Goal: Information Seeking & Learning: Find specific fact

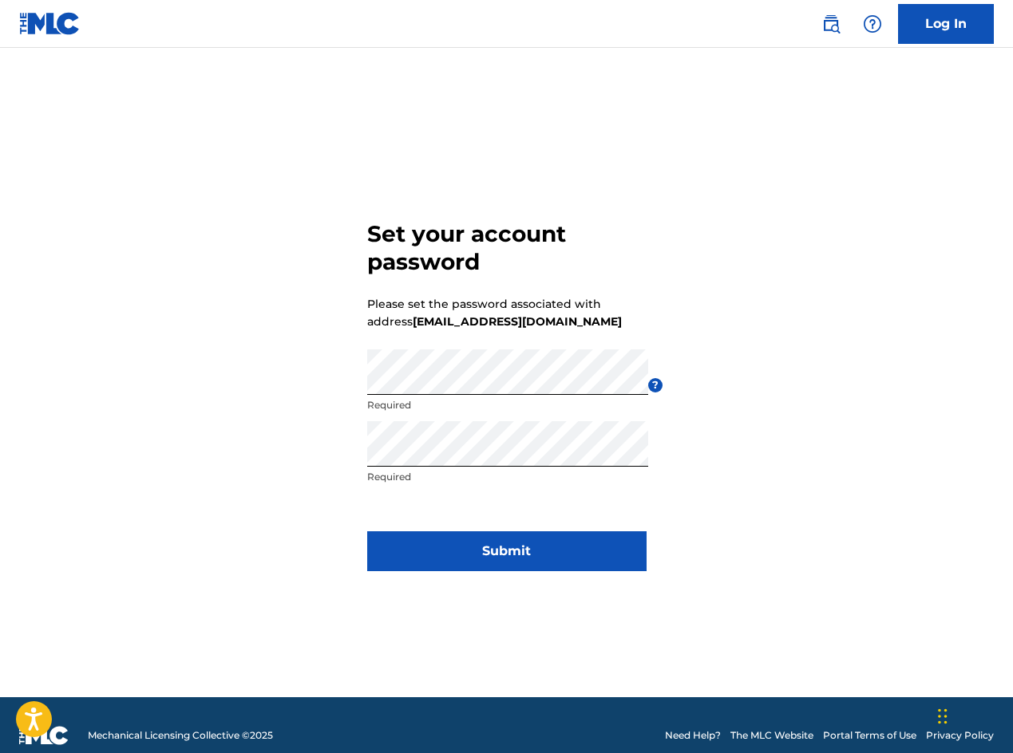
click at [493, 551] on button "Submit" at bounding box center [506, 551] width 279 height 40
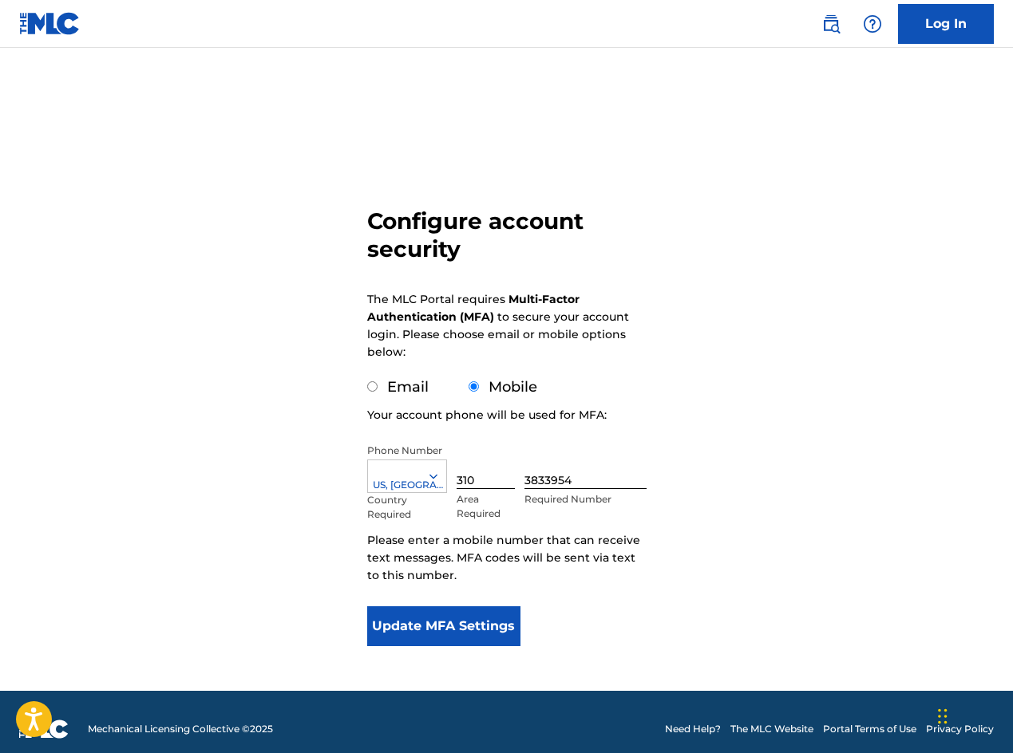
scroll to position [14, 0]
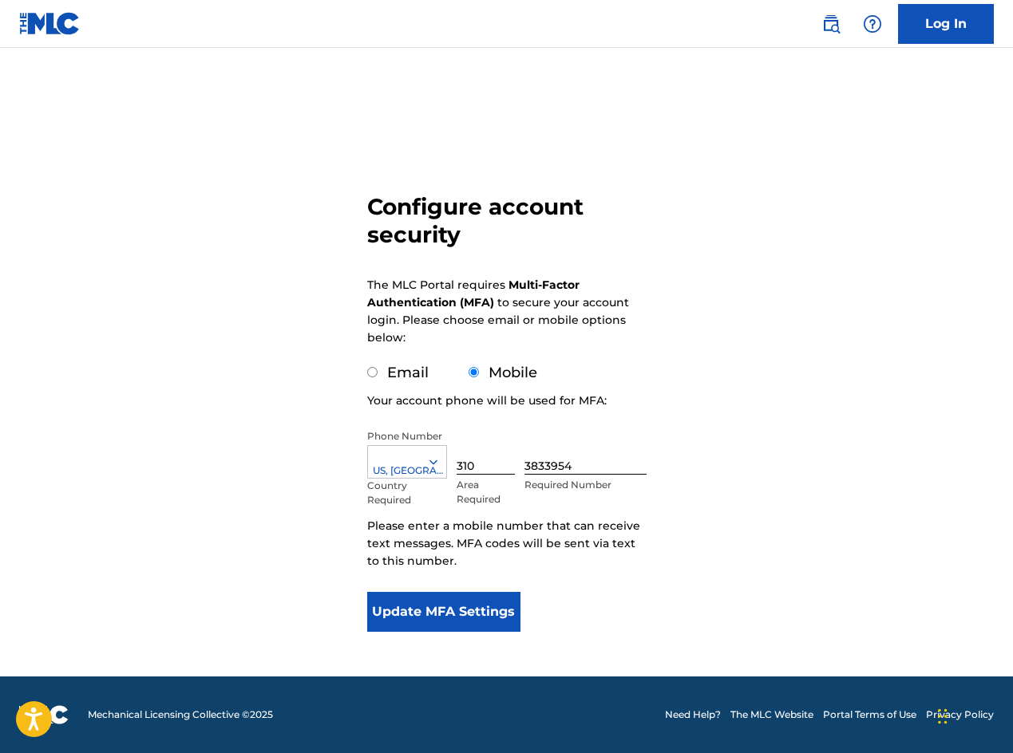
click at [440, 606] on button "Update MFA Settings" at bounding box center [444, 612] width 154 height 40
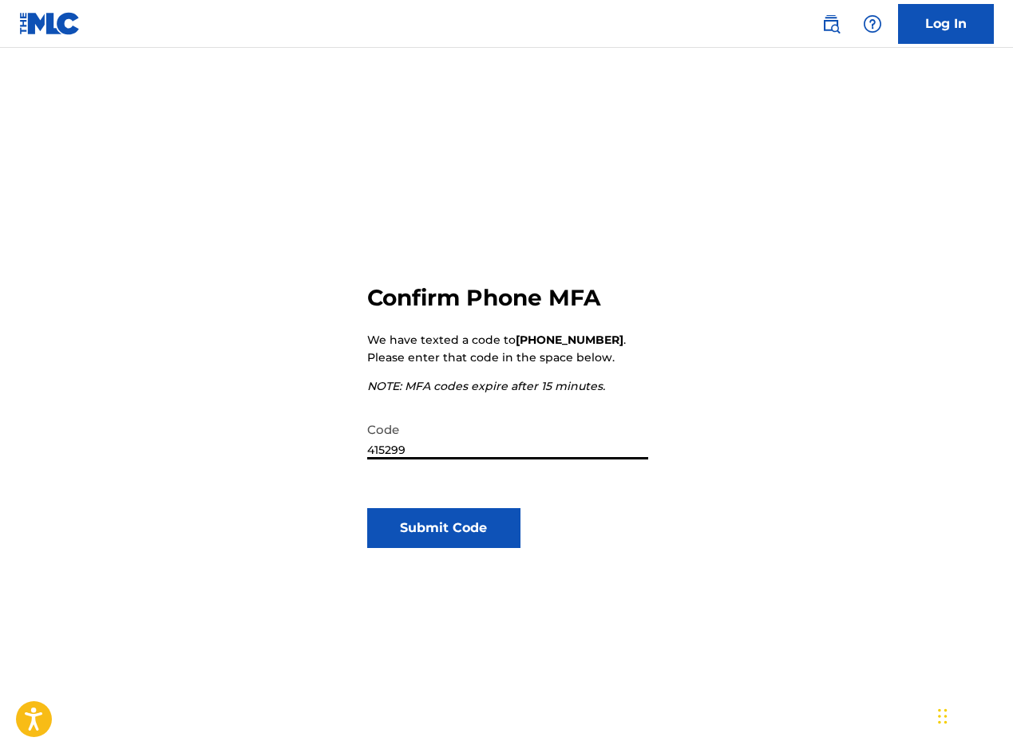
type input "415299"
click at [441, 523] on button "Submit Code" at bounding box center [444, 528] width 154 height 40
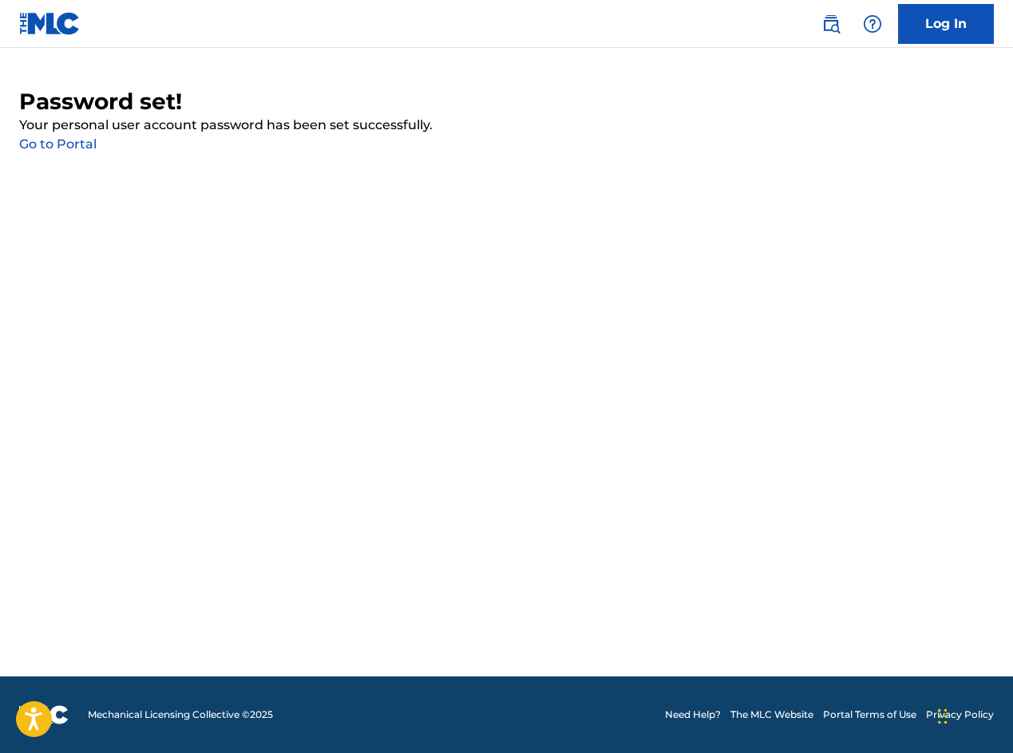
click at [961, 30] on link "Log In" at bounding box center [946, 24] width 96 height 40
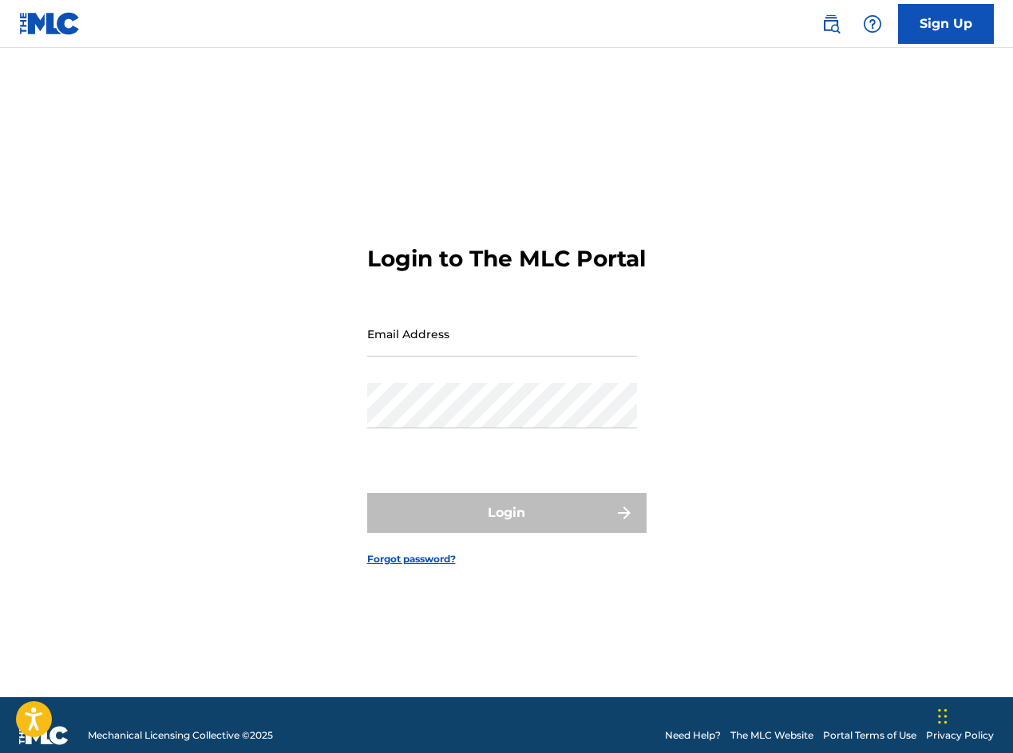
click at [422, 357] on input "Email Address" at bounding box center [502, 333] width 270 height 45
type input "[EMAIL_ADDRESS][DOMAIN_NAME]"
click at [370, 480] on form "Login to The MLC Portal Email Address [EMAIL_ADDRESS][DOMAIN_NAME] Password Log…" at bounding box center [506, 393] width 279 height 610
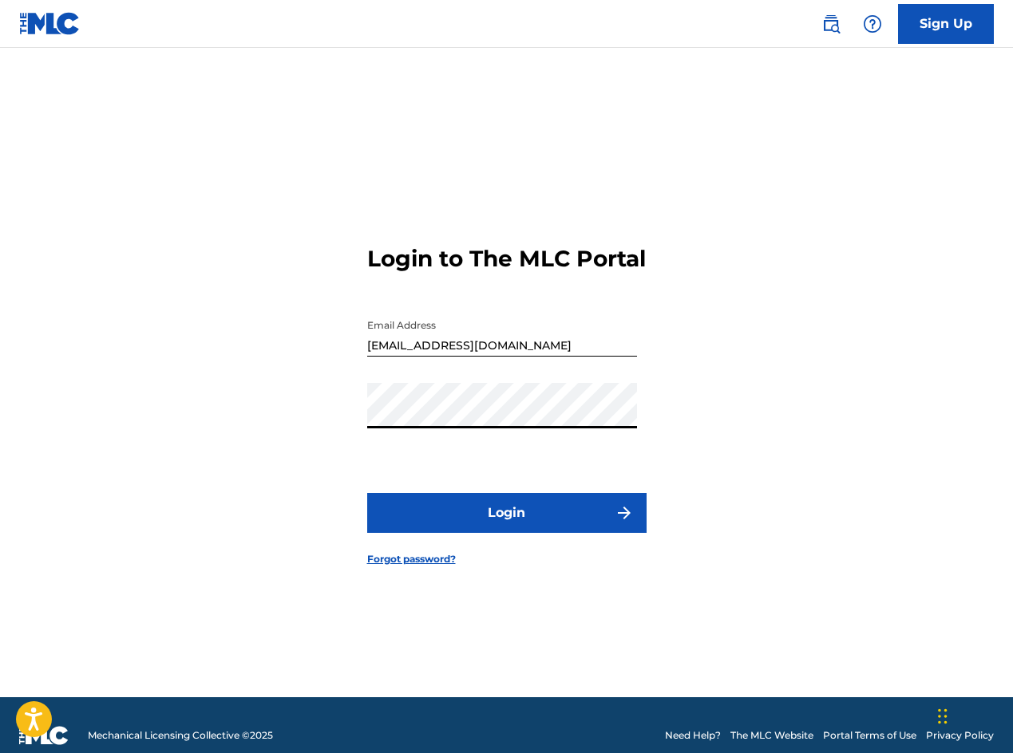
click at [496, 523] on button "Login" at bounding box center [506, 513] width 279 height 40
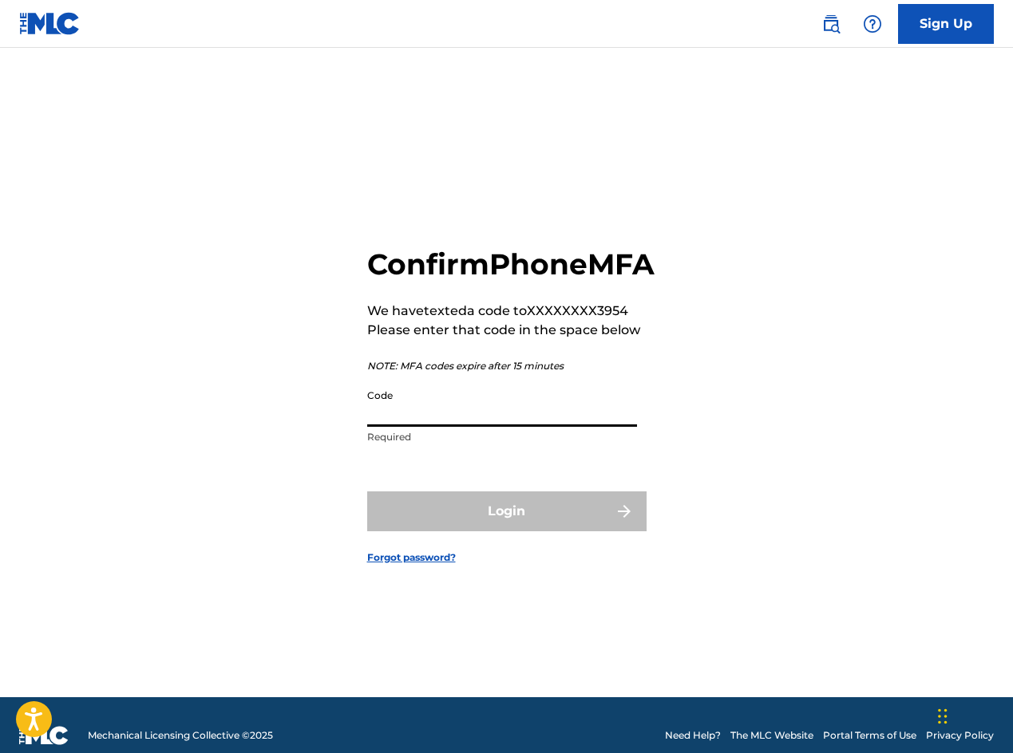
click at [432, 427] on input "Code" at bounding box center [502, 403] width 270 height 45
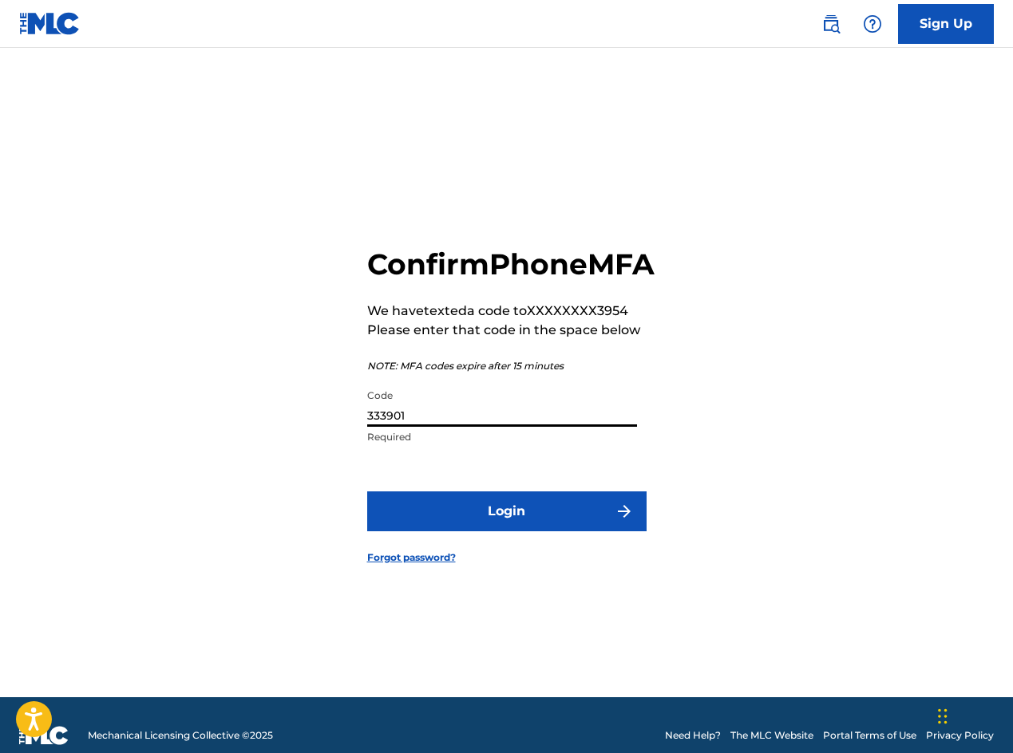
type input "333901"
click at [515, 531] on button "Login" at bounding box center [506, 512] width 279 height 40
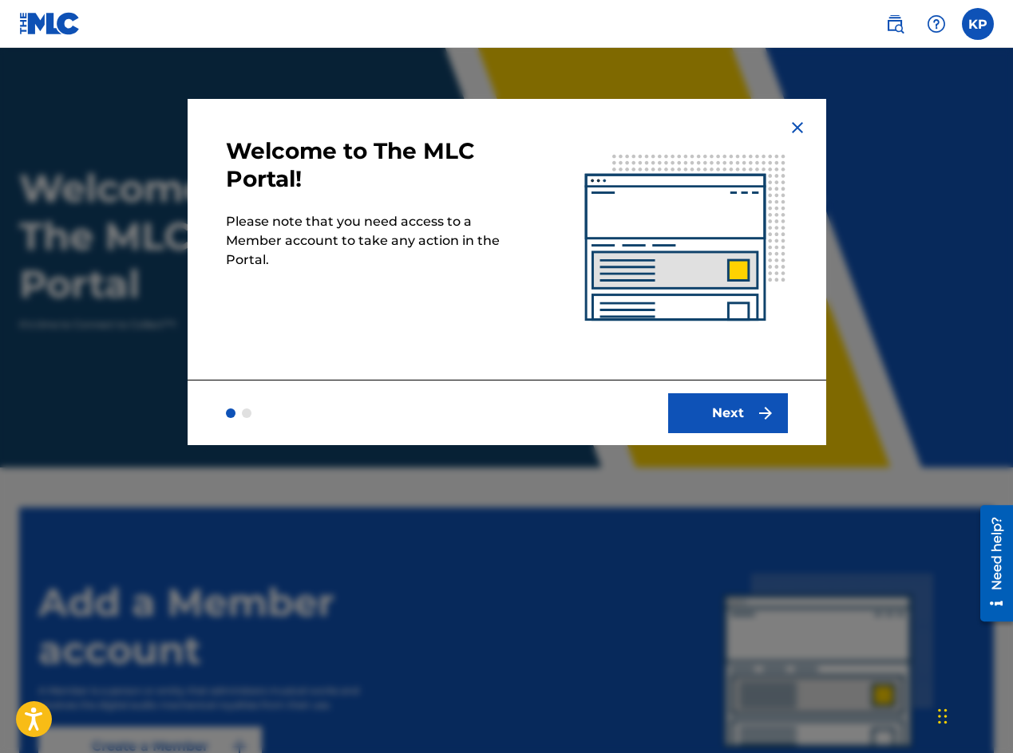
click at [740, 416] on button "Next" at bounding box center [728, 413] width 120 height 40
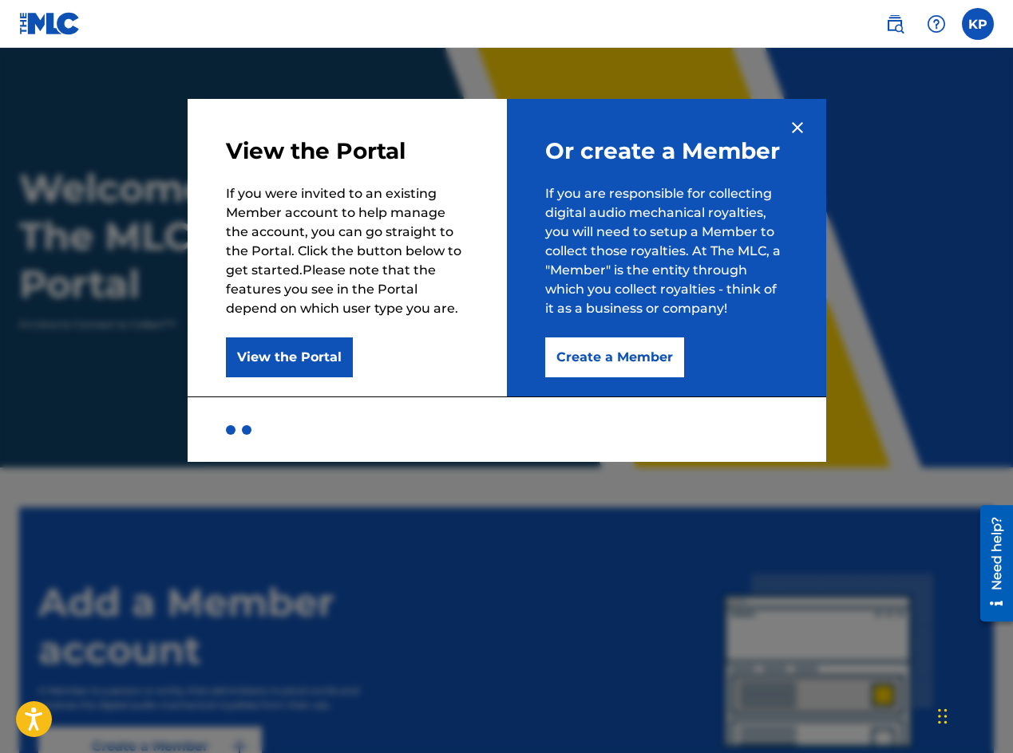
click at [318, 355] on button "View the Portal" at bounding box center [289, 358] width 127 height 40
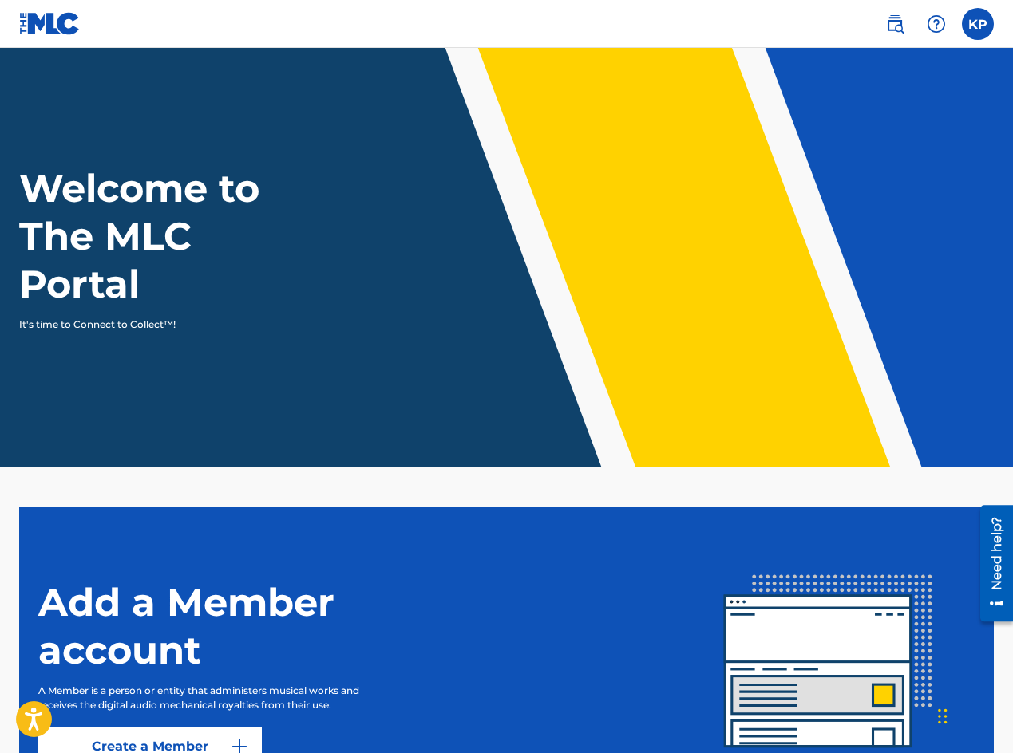
click at [977, 26] on label at bounding box center [977, 24] width 32 height 32
click at [977, 24] on input "KP [PERSON_NAME] [EMAIL_ADDRESS][DOMAIN_NAME] Notification Preferences Profile …" at bounding box center [977, 24] width 0 height 0
click at [977, 26] on div "KP KP [PERSON_NAME] [EMAIL_ADDRESS][DOMAIN_NAME] Notification Preferences Profi…" at bounding box center [977, 24] width 32 height 32
click at [889, 27] on img at bounding box center [894, 23] width 19 height 19
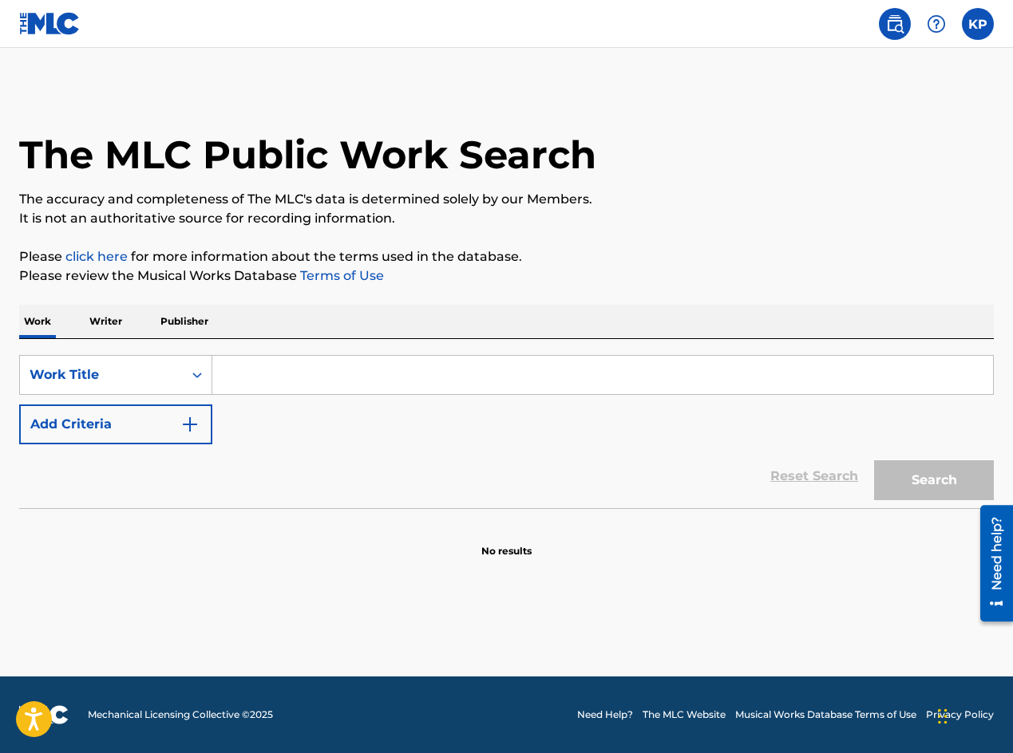
click at [1001, 574] on div "Need help?" at bounding box center [996, 552] width 22 height 73
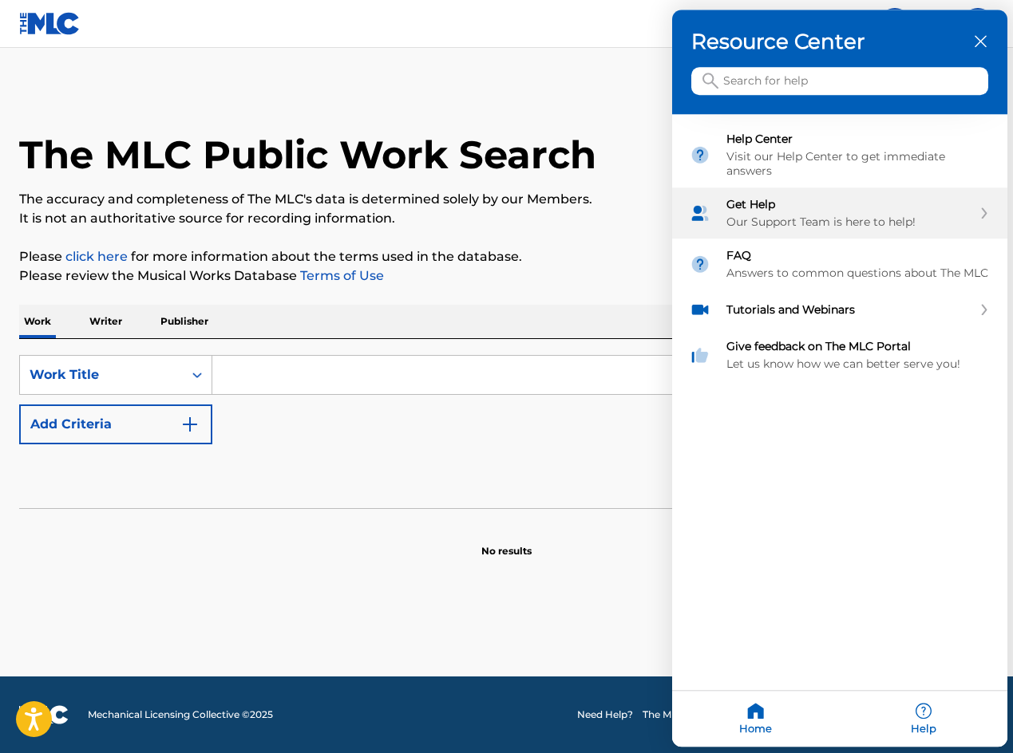
click at [771, 210] on div "Get Help Our Support Team is here to help!" at bounding box center [849, 214] width 246 height 32
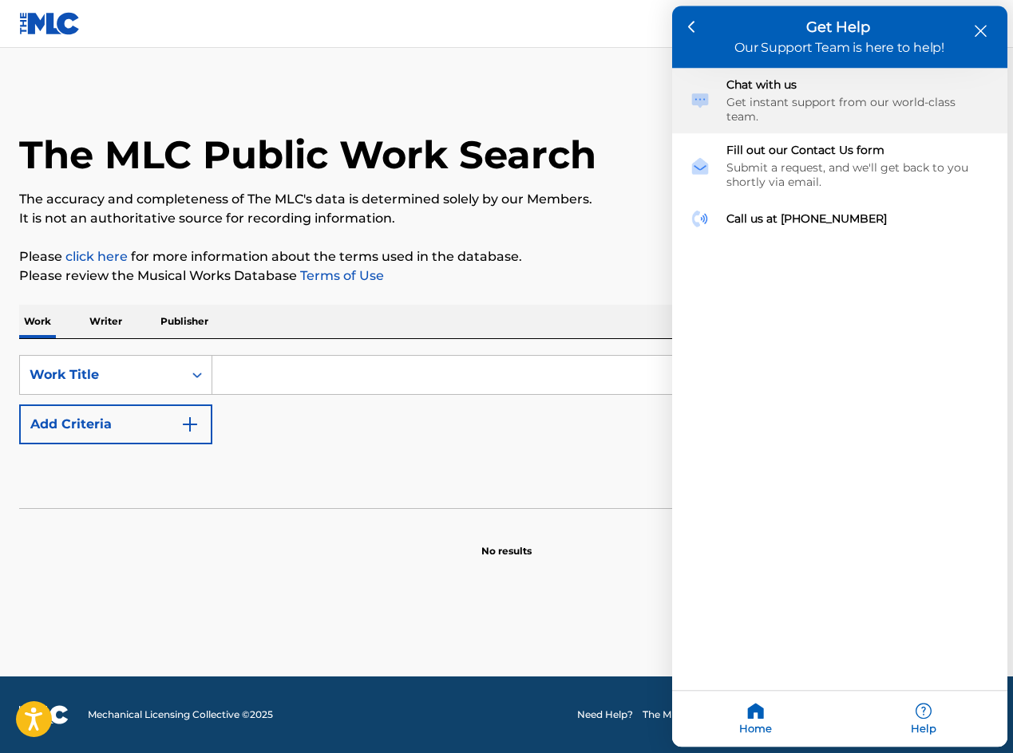
click at [753, 94] on div "Chat with us Get instant support from our world-class team." at bounding box center [857, 101] width 263 height 46
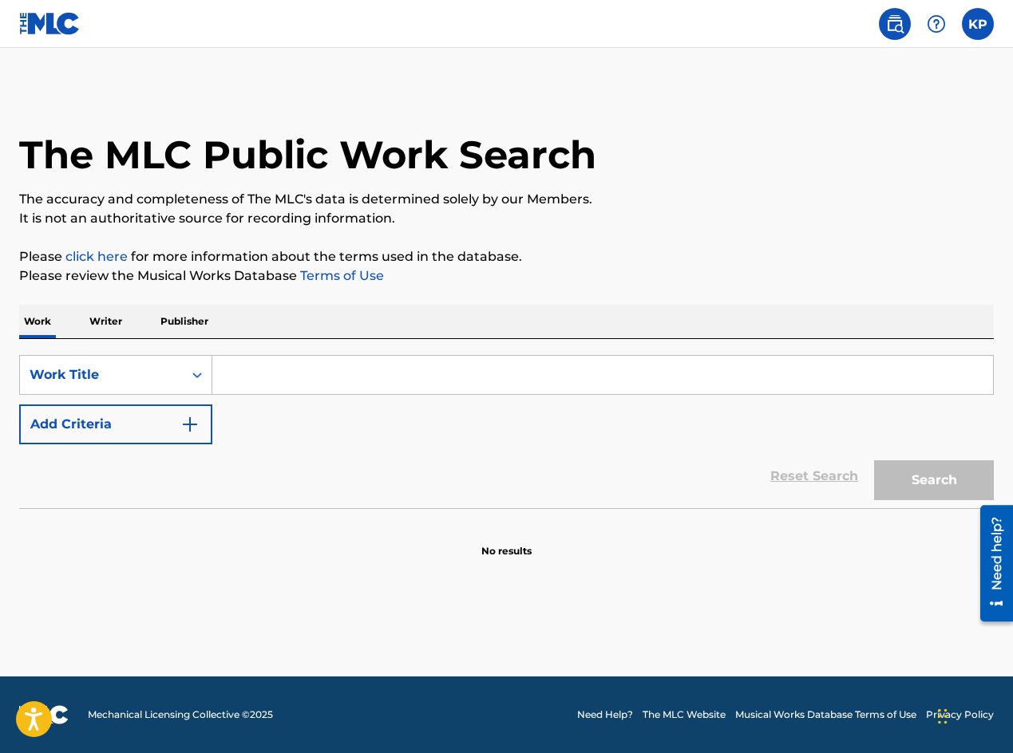
click at [998, 562] on div "Need help?" at bounding box center [996, 552] width 22 height 73
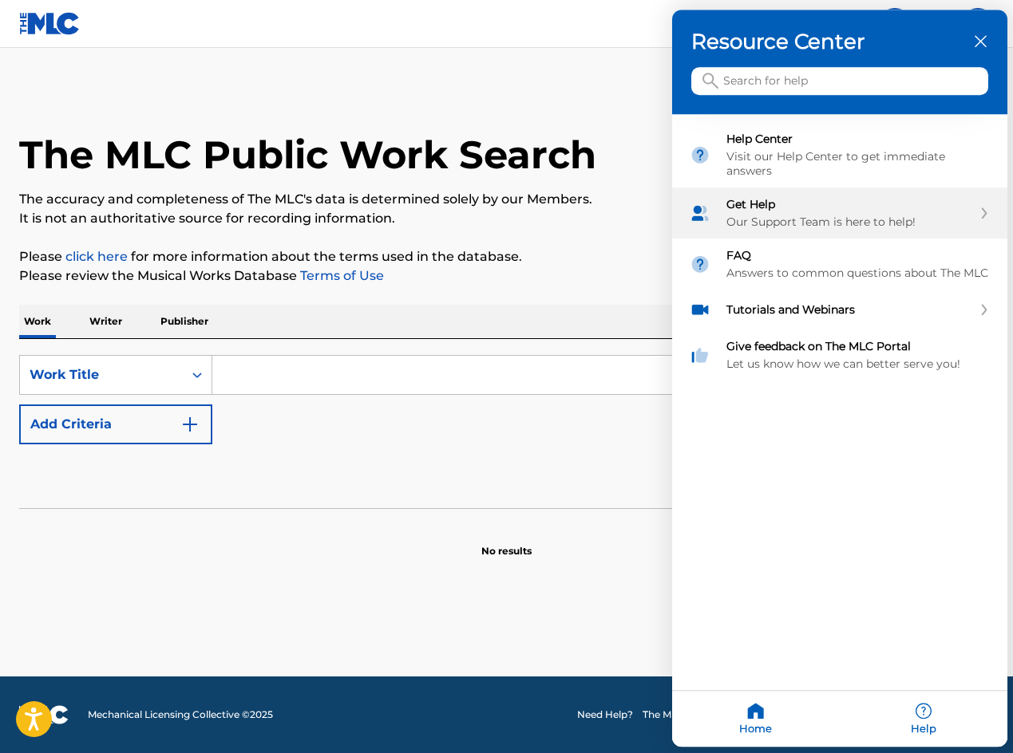
click at [778, 210] on div "Get Help Our Support Team is here to help!" at bounding box center [849, 214] width 246 height 32
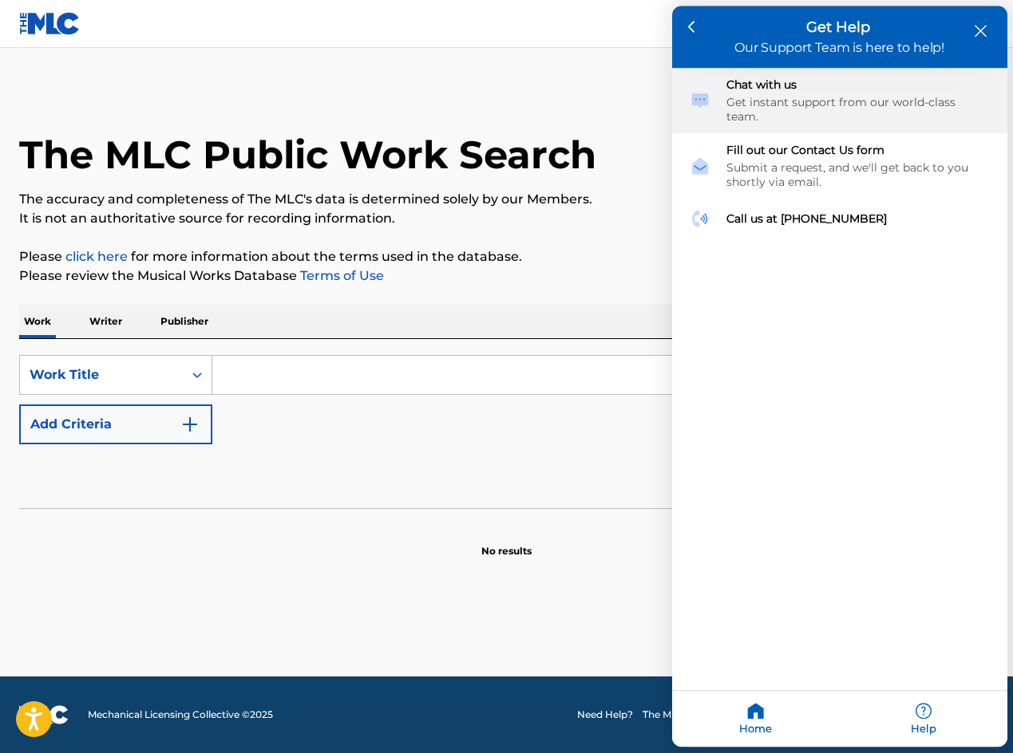
click at [778, 97] on div "Get instant support from our world-class team." at bounding box center [857, 110] width 263 height 29
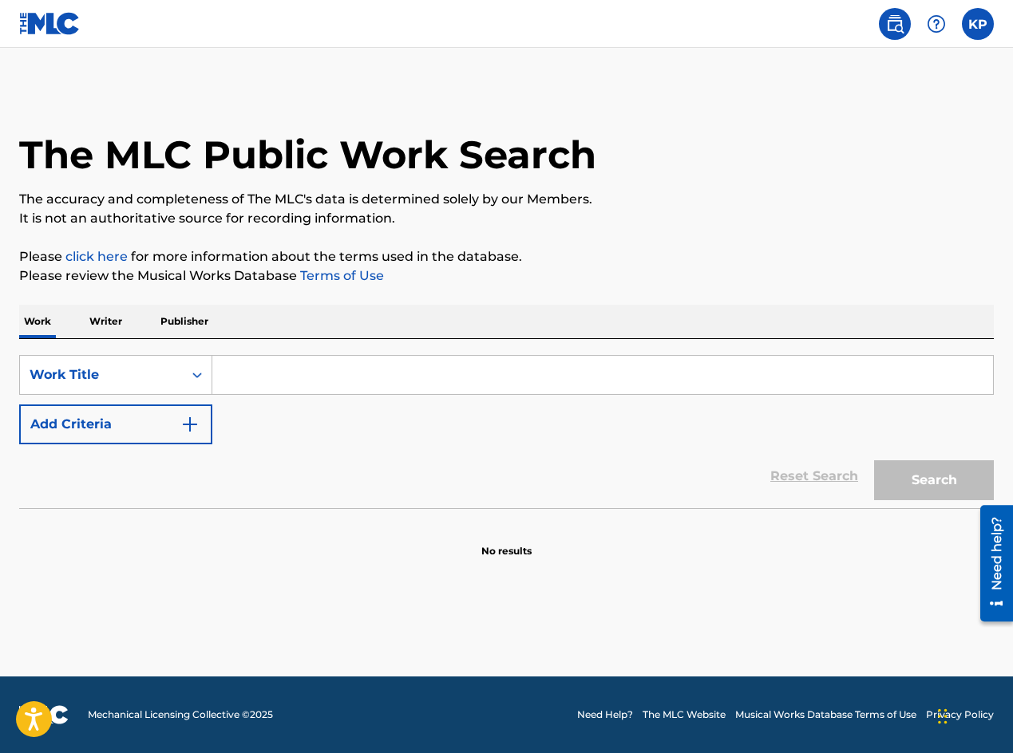
click at [267, 380] on input "Search Form" at bounding box center [602, 375] width 780 height 38
click at [254, 381] on input "Search Form" at bounding box center [602, 375] width 780 height 38
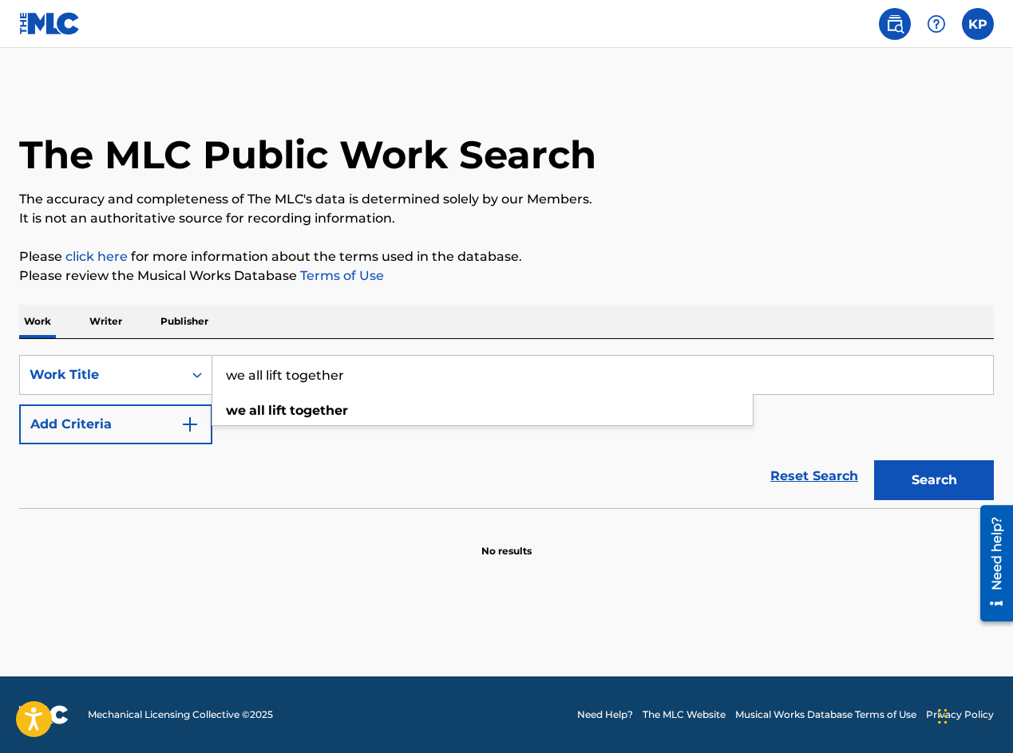
type input "we all lift together"
click at [874, 460] on button "Search" at bounding box center [934, 480] width 120 height 40
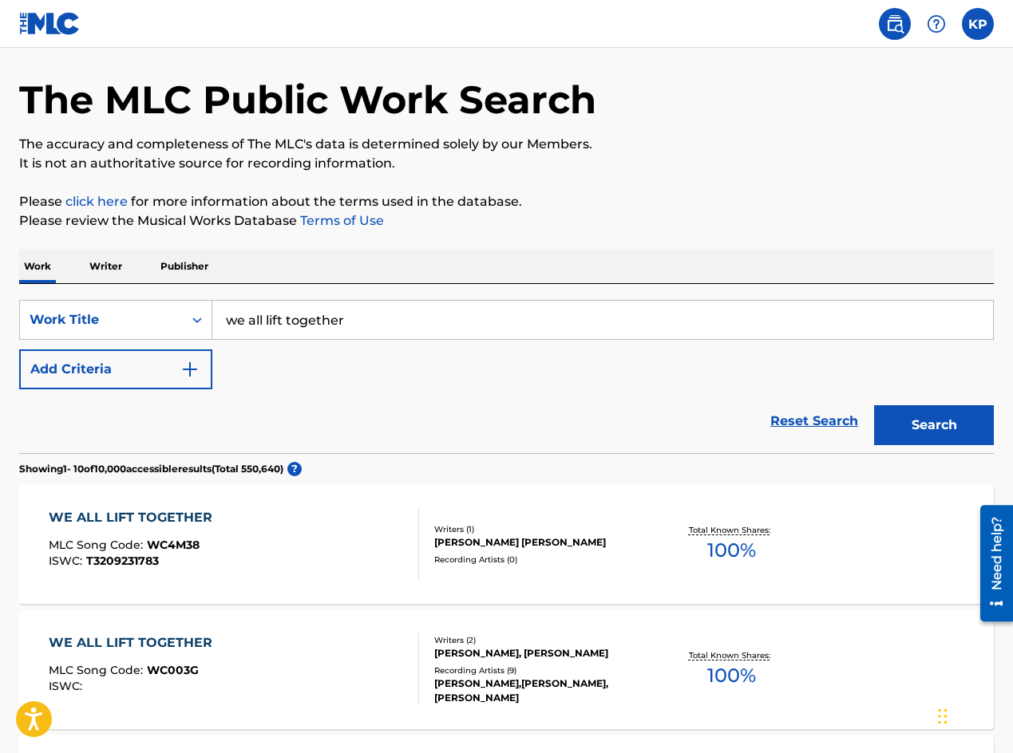
scroll to position [59, 0]
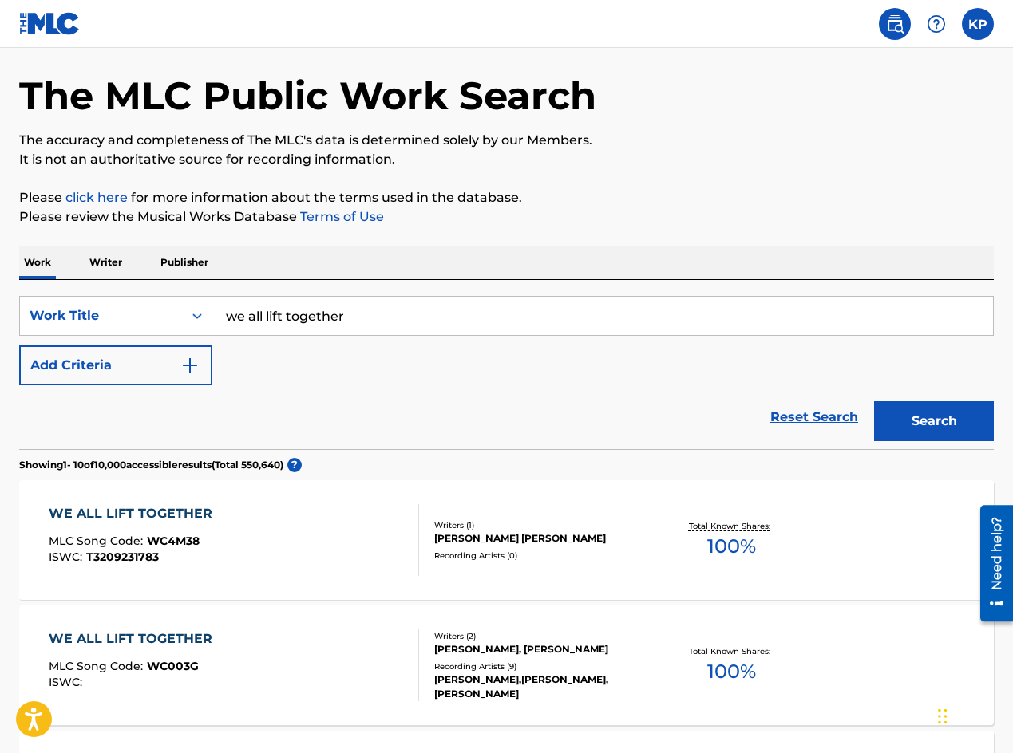
click at [660, 73] on div "The MLC Public Work Search" at bounding box center [506, 87] width 974 height 116
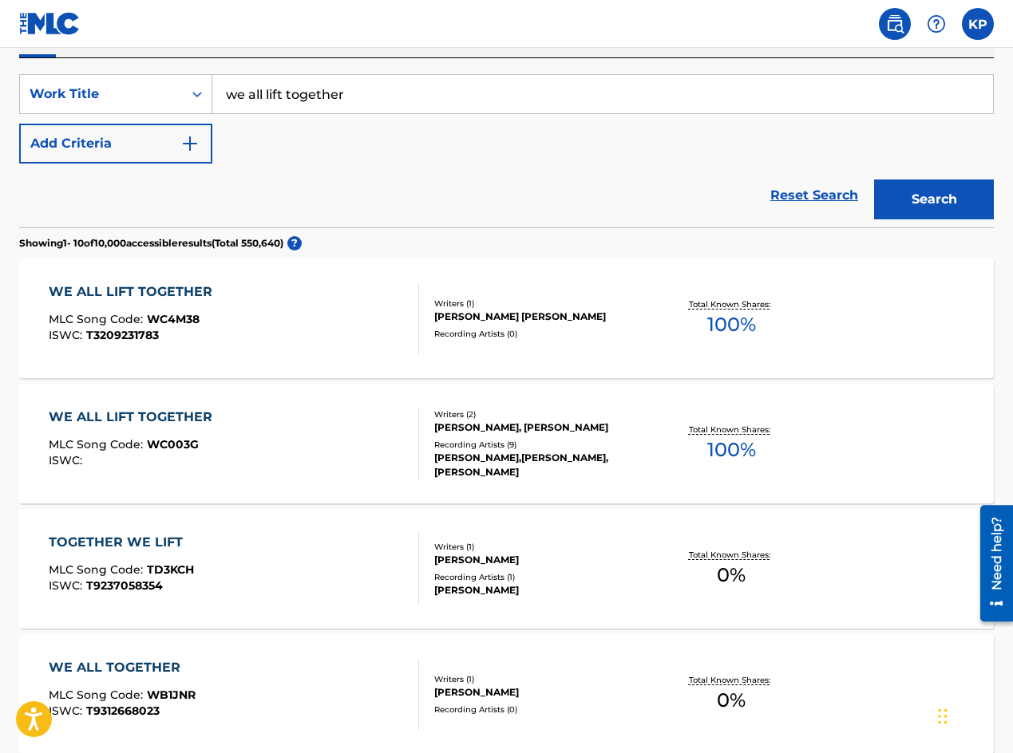
scroll to position [296, 0]
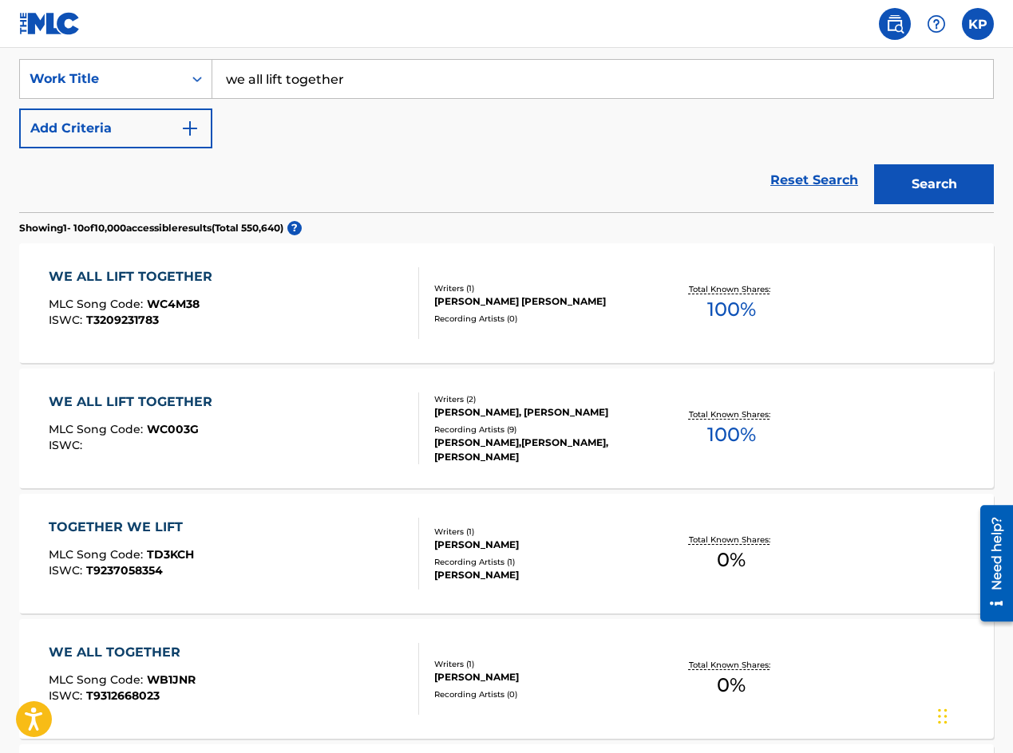
click at [144, 400] on div "WE ALL LIFT TOGETHER" at bounding box center [135, 402] width 172 height 19
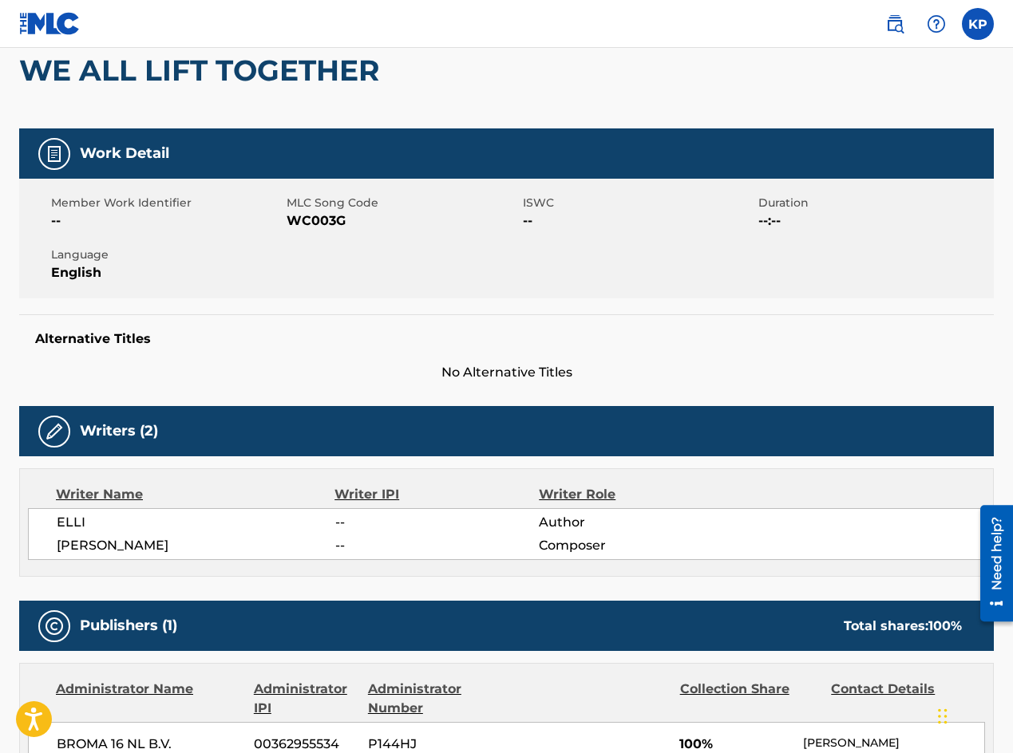
scroll to position [200, 0]
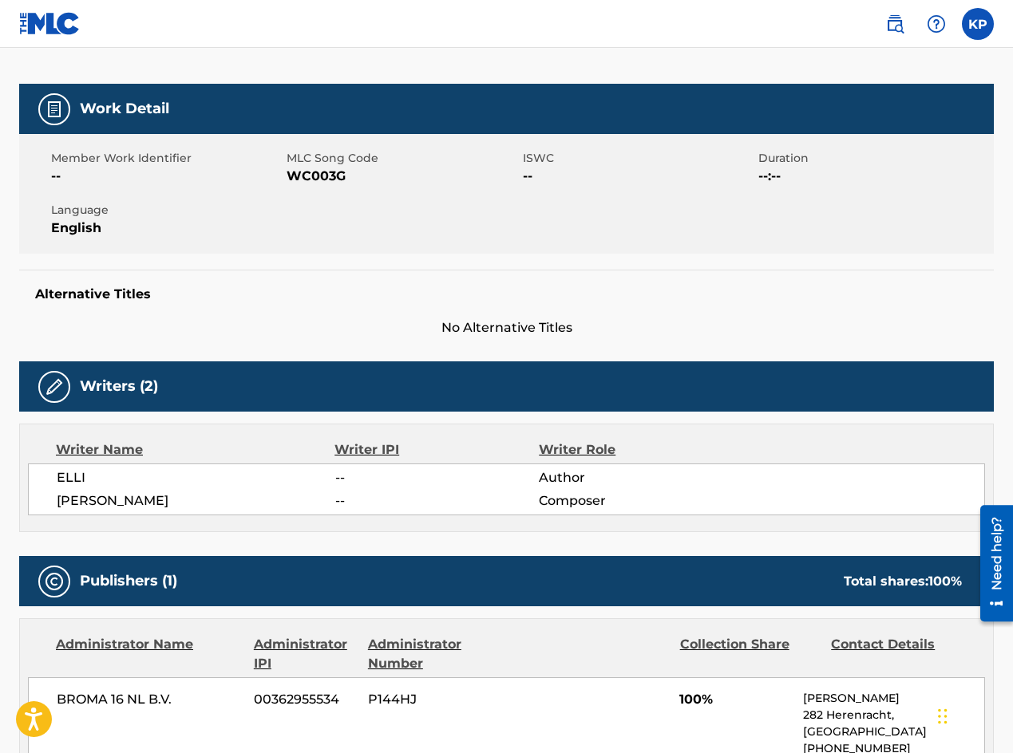
click at [239, 334] on span "No Alternative Titles" at bounding box center [506, 327] width 974 height 19
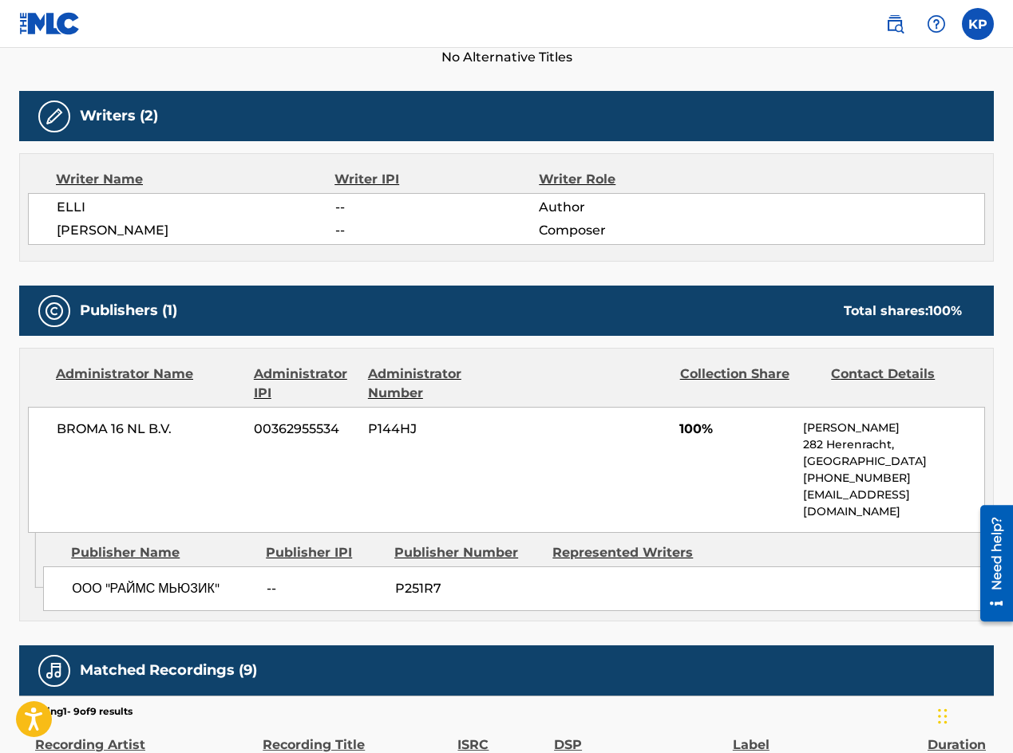
scroll to position [0, 0]
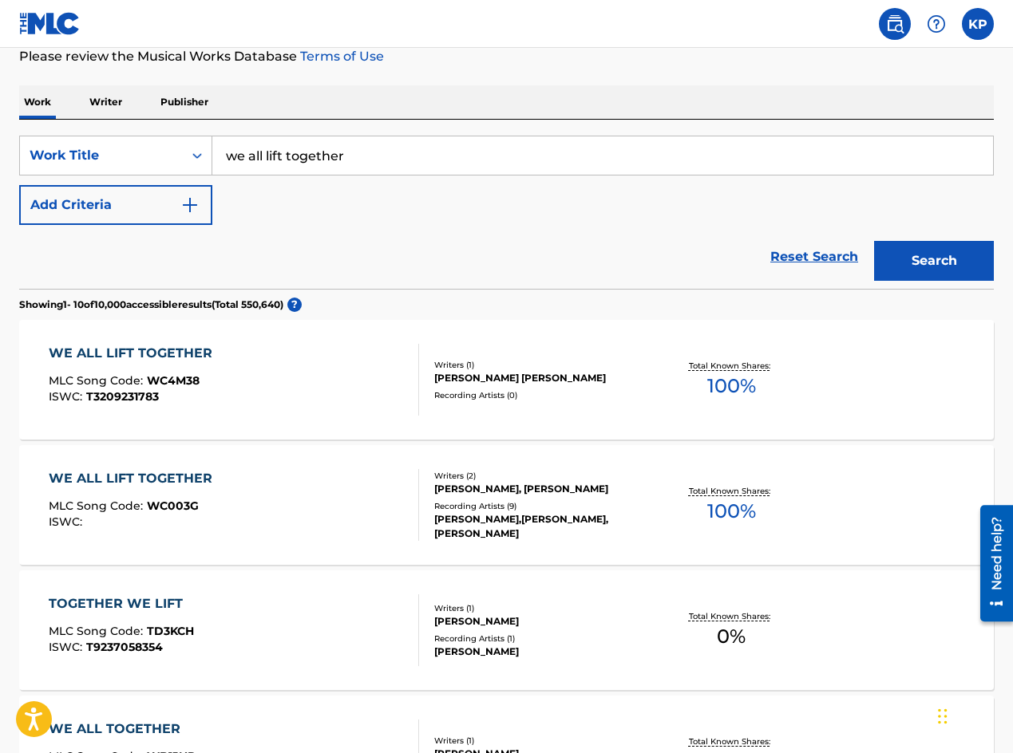
scroll to position [222, 0]
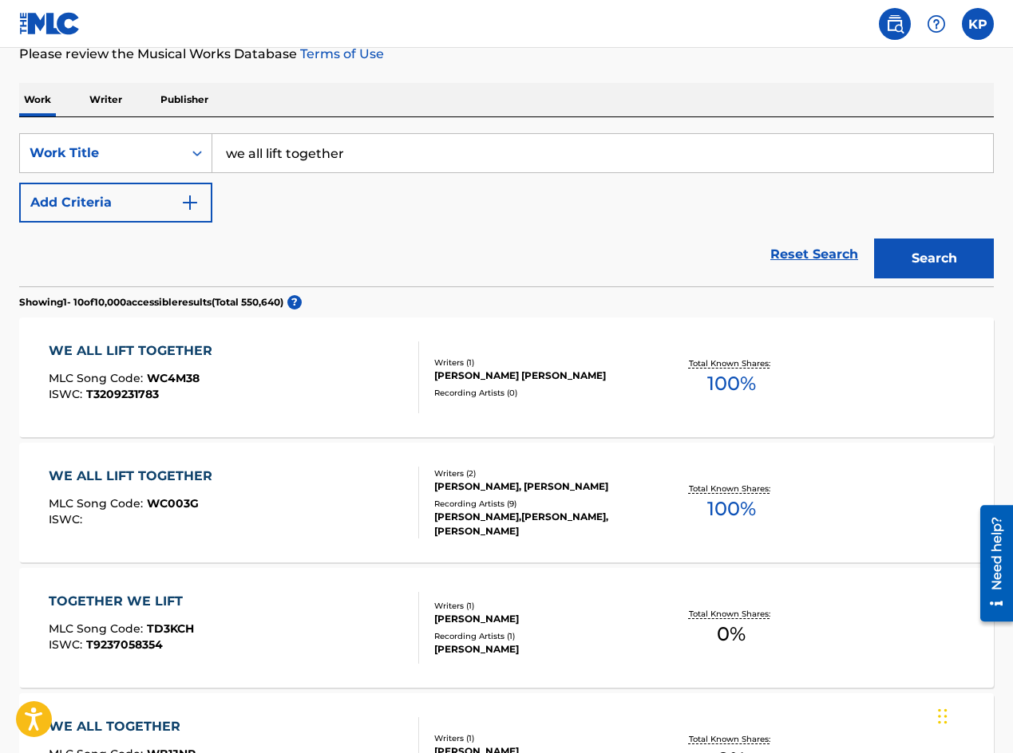
click at [143, 350] on div "WE ALL LIFT TOGETHER" at bounding box center [135, 350] width 172 height 19
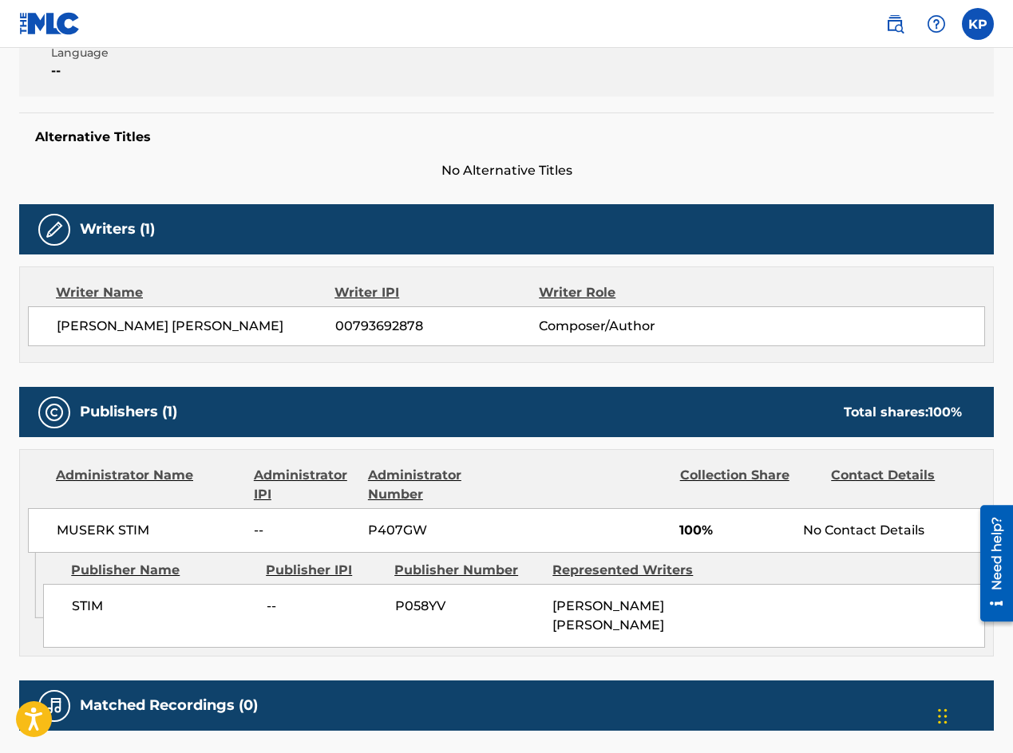
scroll to position [393, 0]
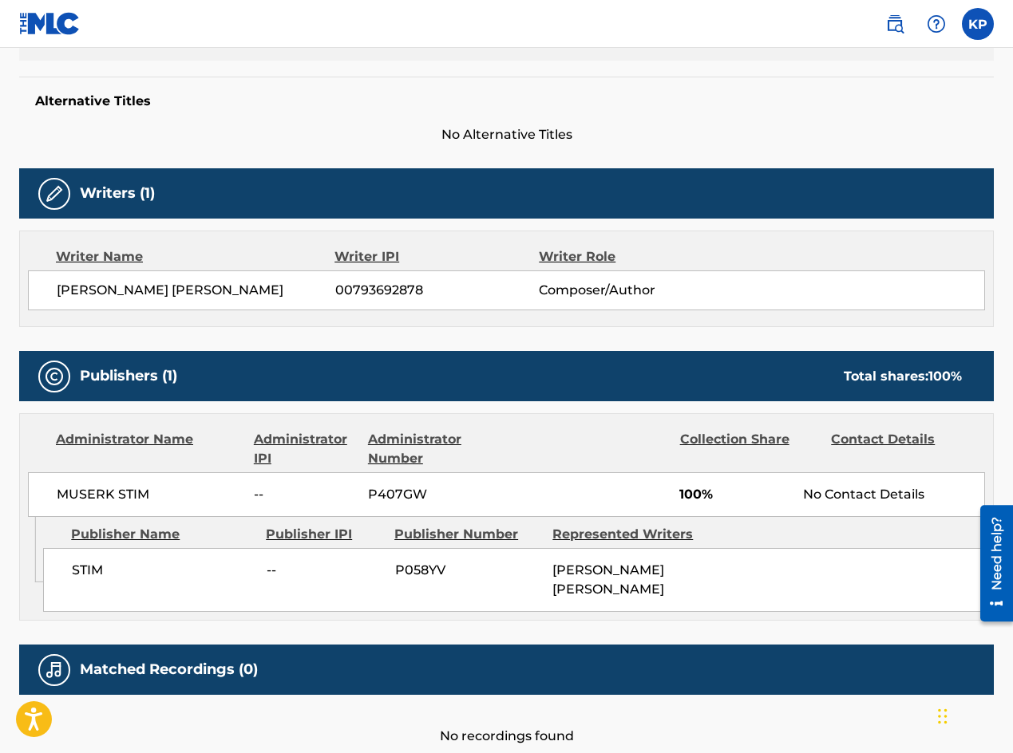
click at [570, 568] on span "[PERSON_NAME] [PERSON_NAME]" at bounding box center [608, 580] width 112 height 34
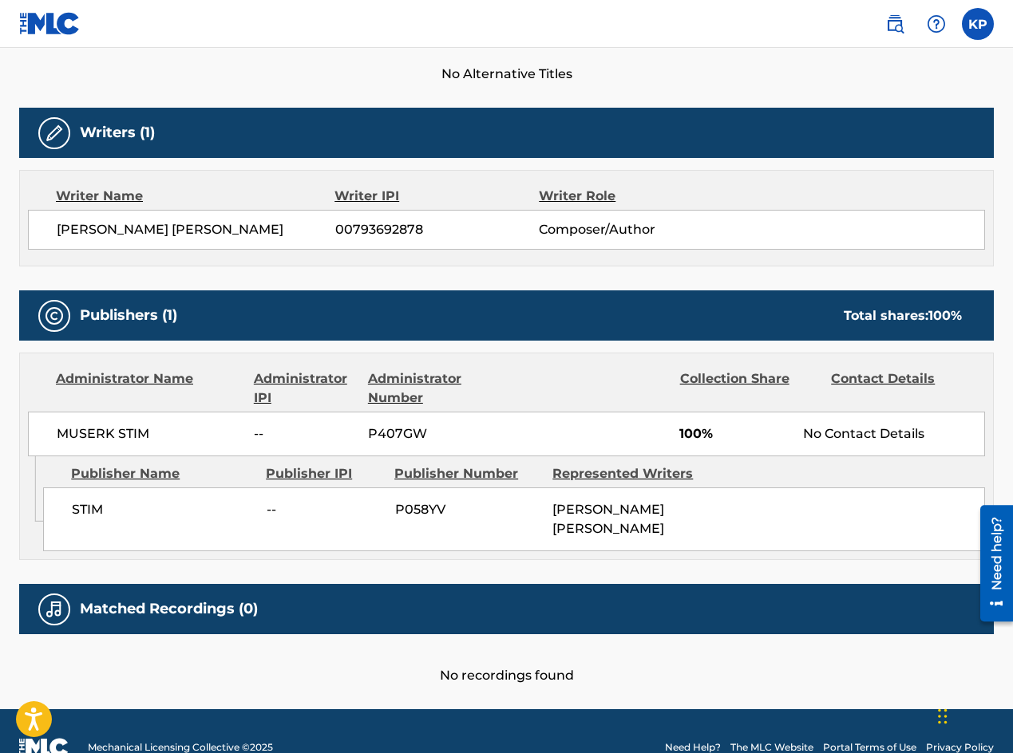
scroll to position [485, 0]
